Goal: Check status: Check status

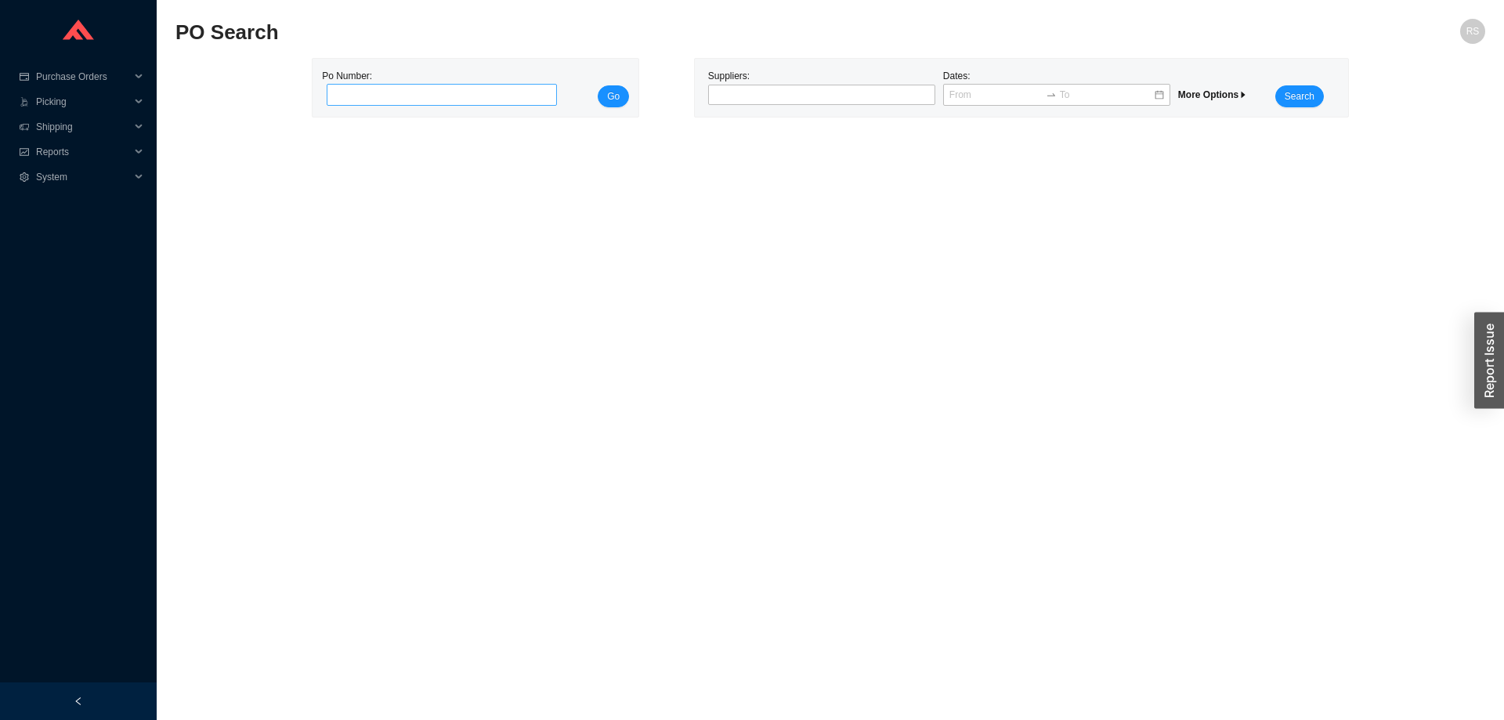
click at [456, 90] on input "tel" at bounding box center [442, 95] width 230 height 22
type input "951506"
click button "Go" at bounding box center [612, 96] width 31 height 22
click at [452, 92] on input "tel" at bounding box center [442, 95] width 230 height 22
type input "941565"
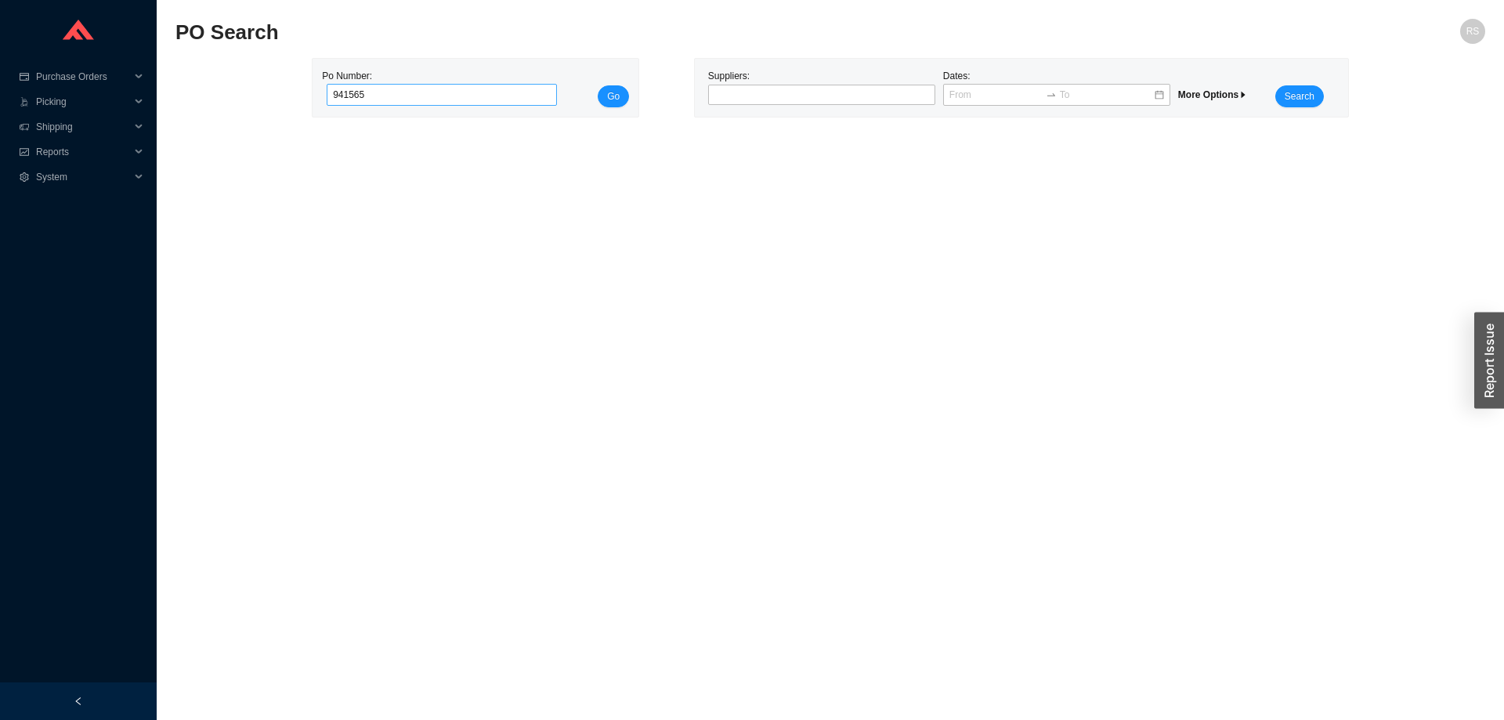
click at [597, 85] on button "Go" at bounding box center [612, 96] width 31 height 22
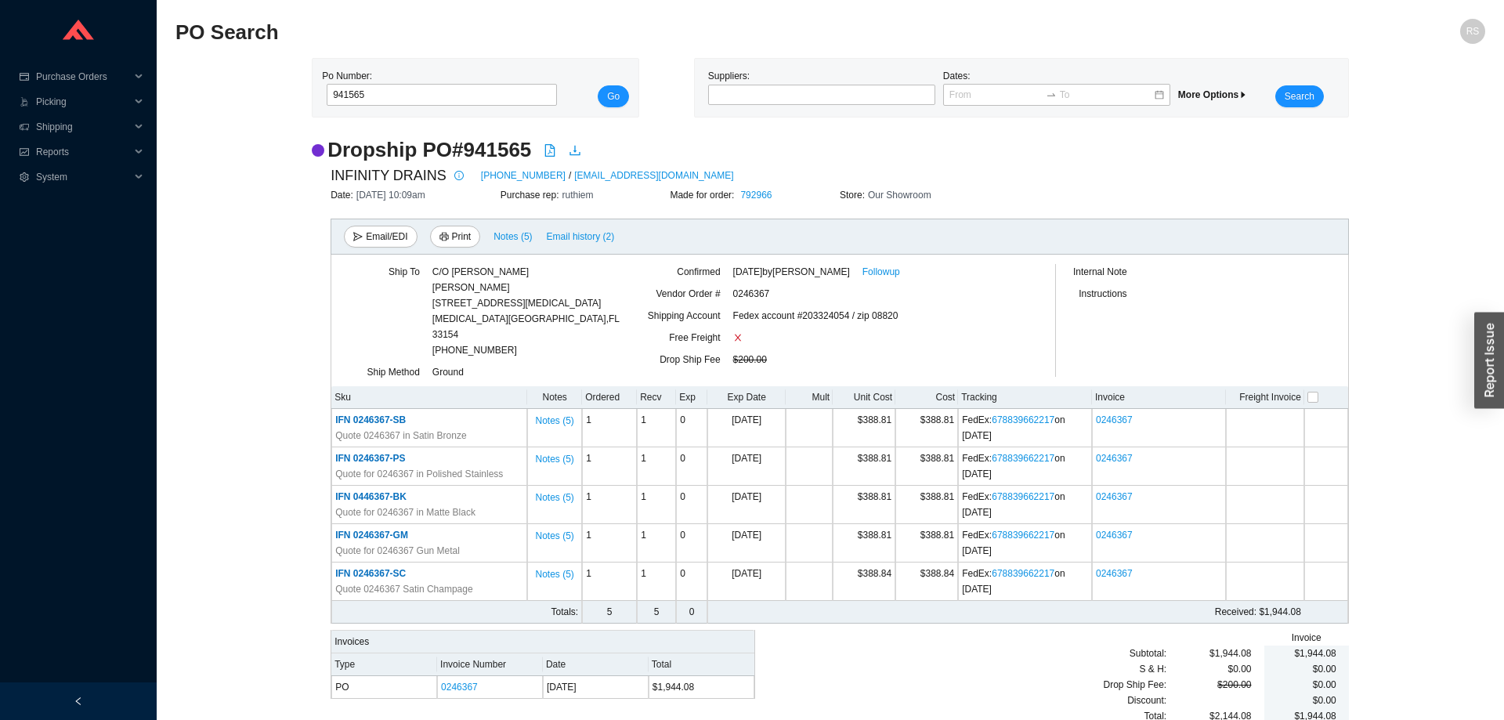
scroll to position [7, 0]
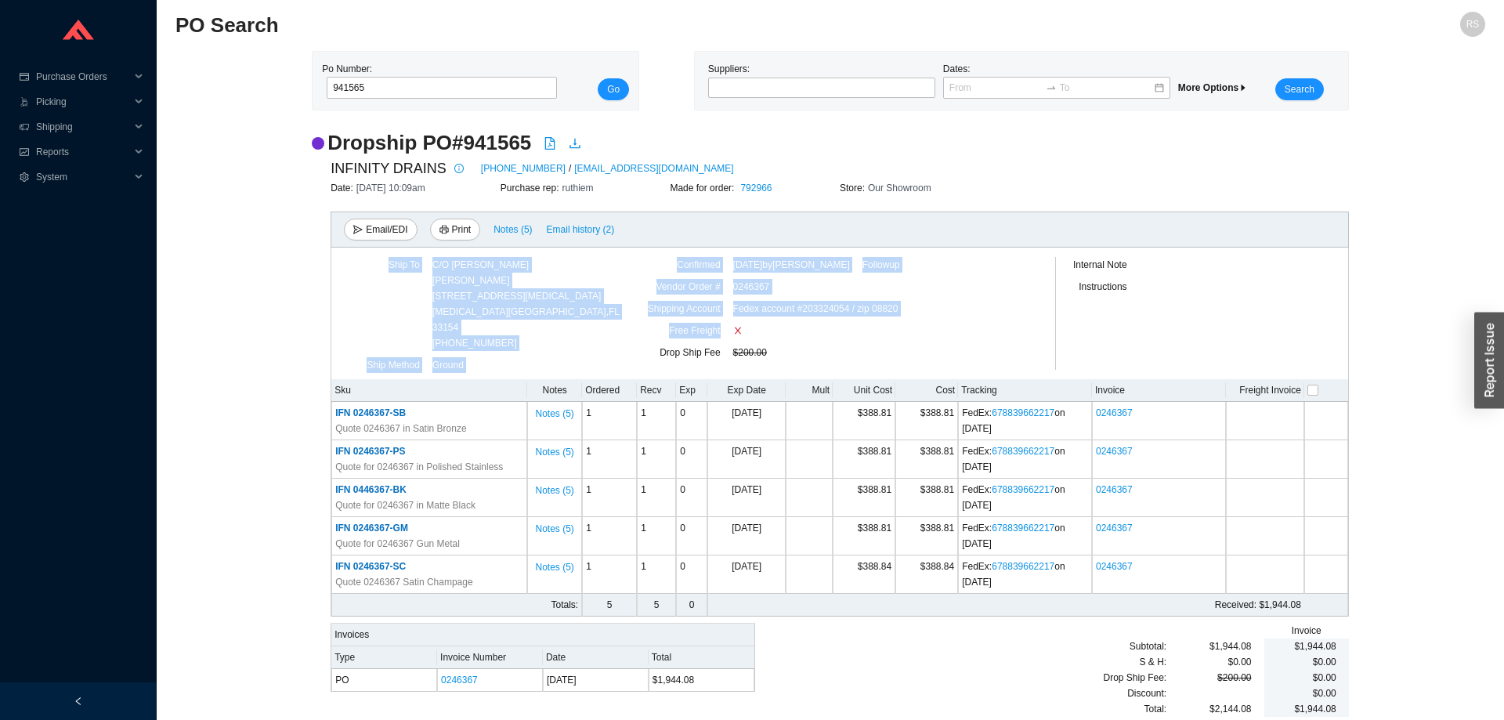
drag, startPoint x: 478, startPoint y: 577, endPoint x: 291, endPoint y: 331, distance: 309.5
click at [291, 331] on div "Dropship PO # 941565 INFINITY DRAINS 516-767-6786 / orders@infinitydrain.com Da…" at bounding box center [829, 430] width 1309 height 603
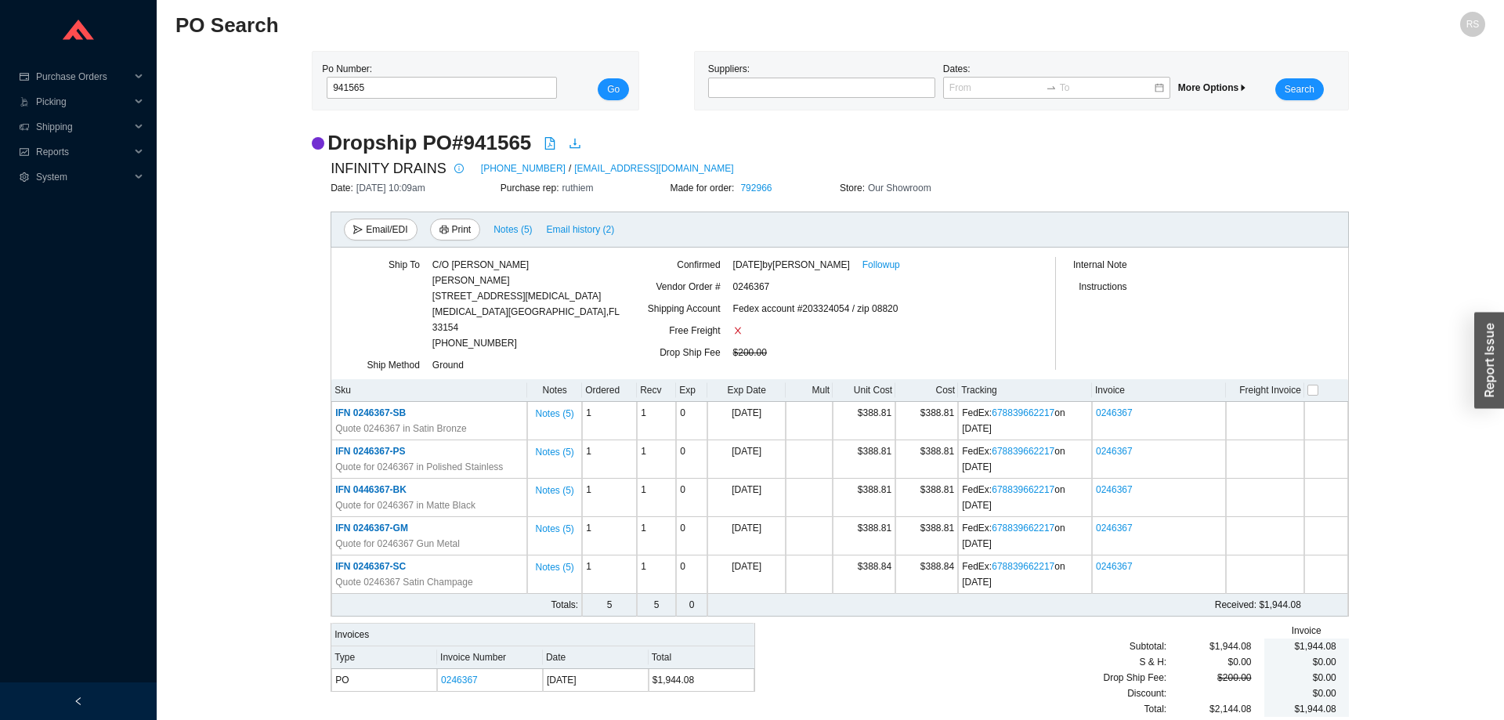
click at [291, 331] on div "Dropship PO # 941565 INFINITY DRAINS 516-767-6786 / orders@infinitydrain.com Da…" at bounding box center [829, 430] width 1309 height 603
drag, startPoint x: 660, startPoint y: 351, endPoint x: 786, endPoint y: 348, distance: 126.1
click at [786, 348] on div "Drop Ship Fee $200.00" at bounding box center [826, 356] width 375 height 22
click at [786, 348] on div "$200.00" at bounding box center [788, 356] width 110 height 22
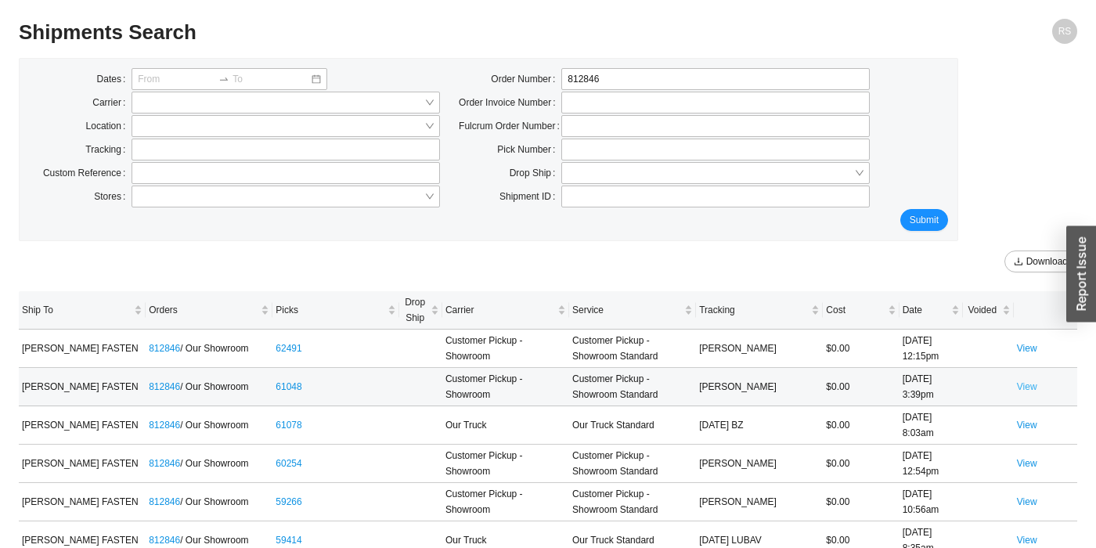
click at [1023, 389] on link "View" at bounding box center [1027, 386] width 20 height 11
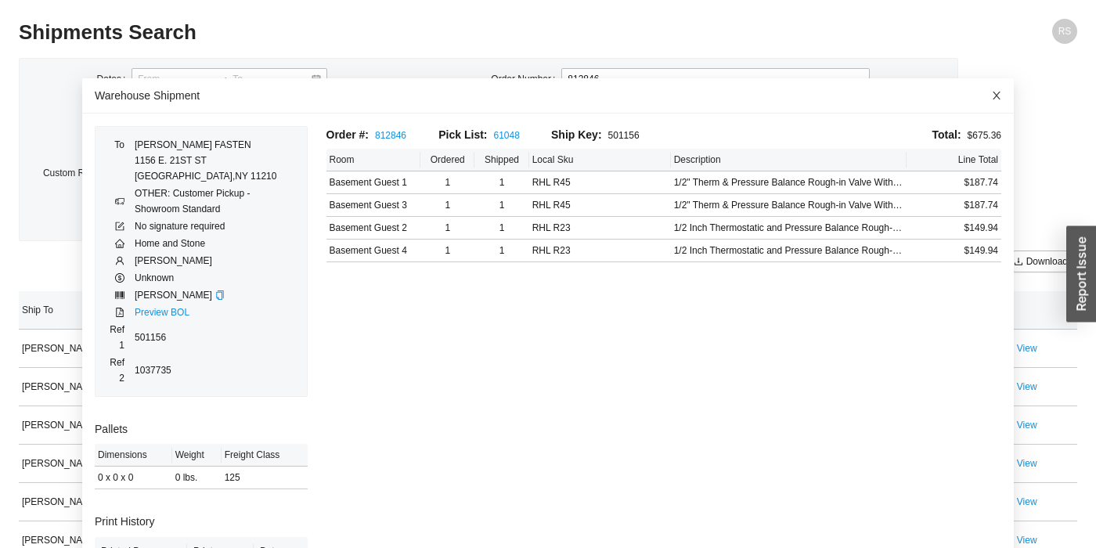
click at [995, 93] on icon "close" at bounding box center [997, 96] width 8 height 8
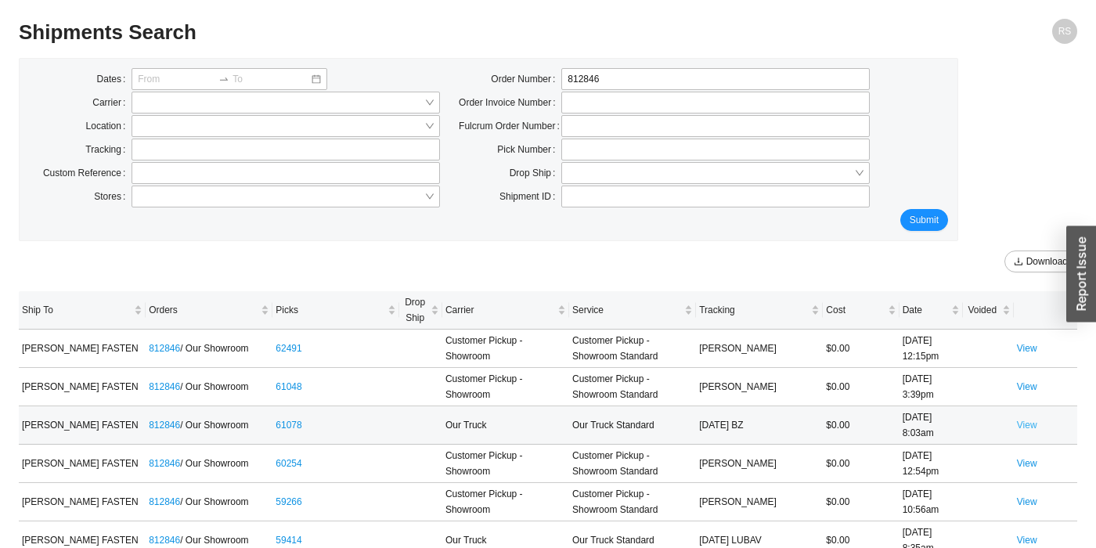
click at [1034, 424] on link "View" at bounding box center [1027, 425] width 20 height 11
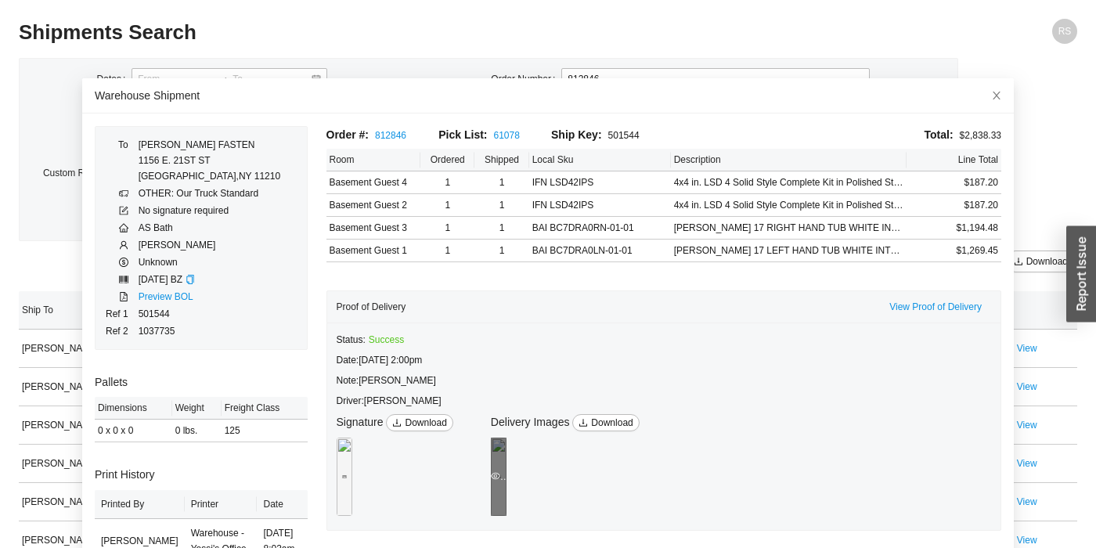
click at [507, 471] on div "Preview" at bounding box center [499, 477] width 16 height 16
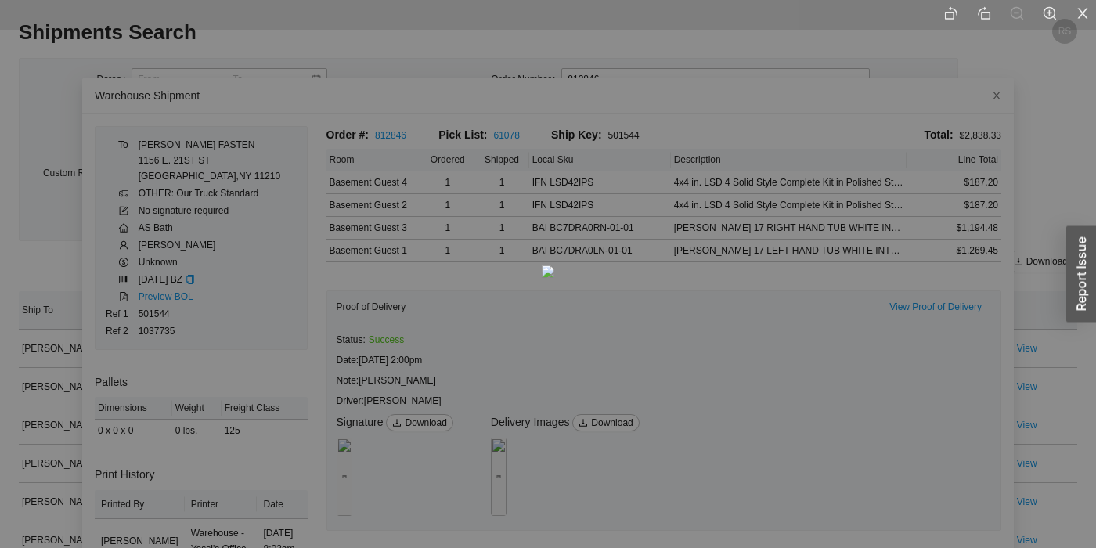
click at [1080, 17] on icon "close" at bounding box center [1083, 13] width 10 height 10
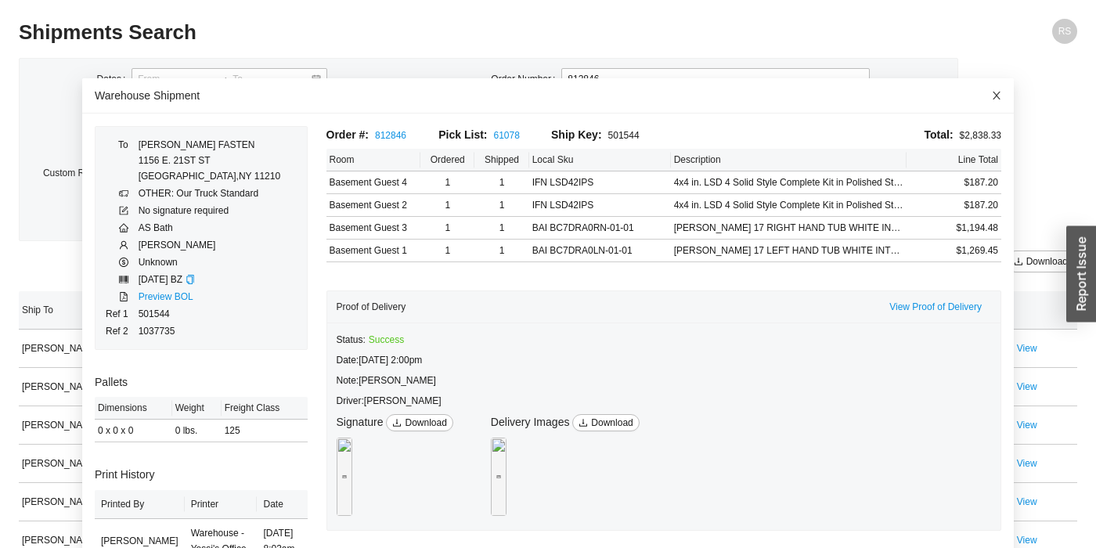
click at [1001, 92] on icon "close" at bounding box center [996, 95] width 11 height 11
